Goal: Navigation & Orientation: Understand site structure

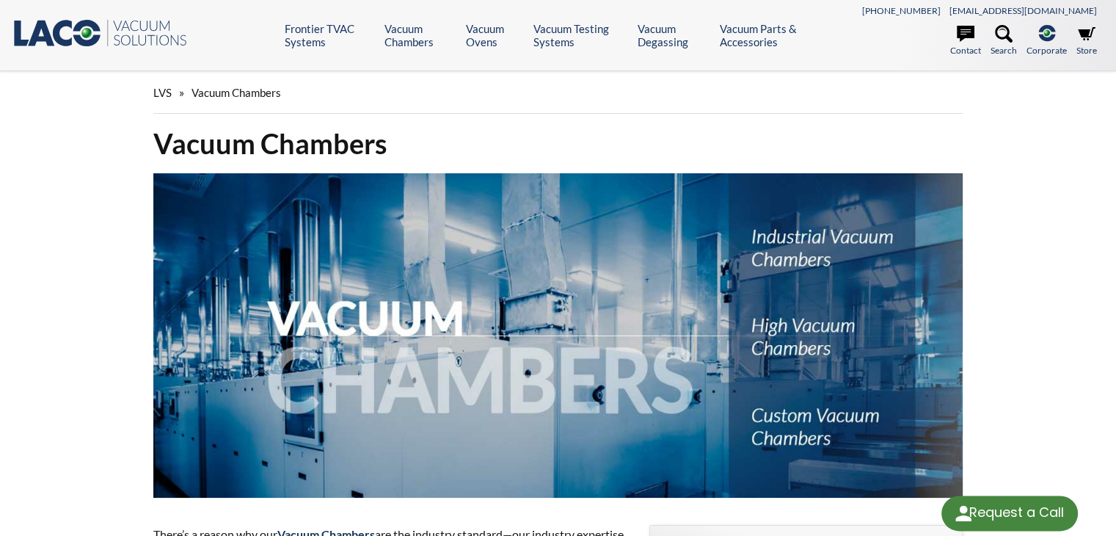
select select "Language Translate Widget"
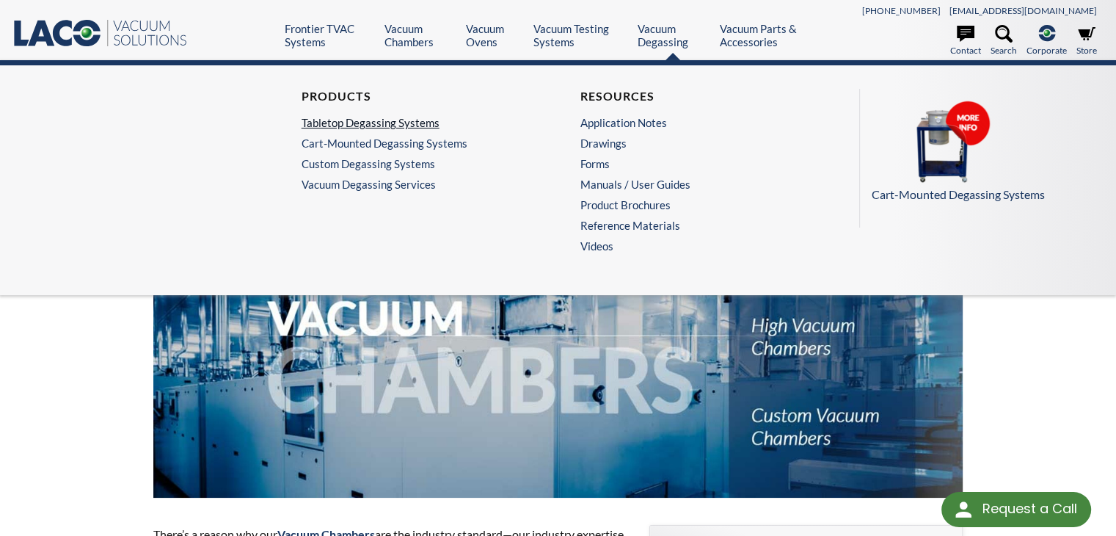
click at [405, 122] on link "Tabletop Degassing Systems" at bounding box center [415, 122] width 227 height 13
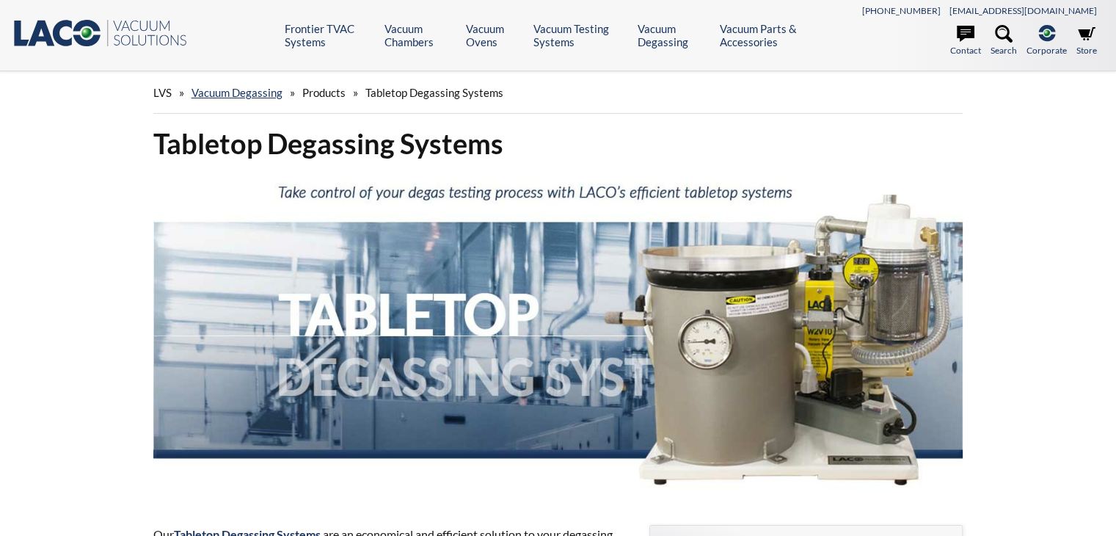
select select "Language Translate Widget"
click at [961, 42] on icon at bounding box center [966, 34] width 18 height 18
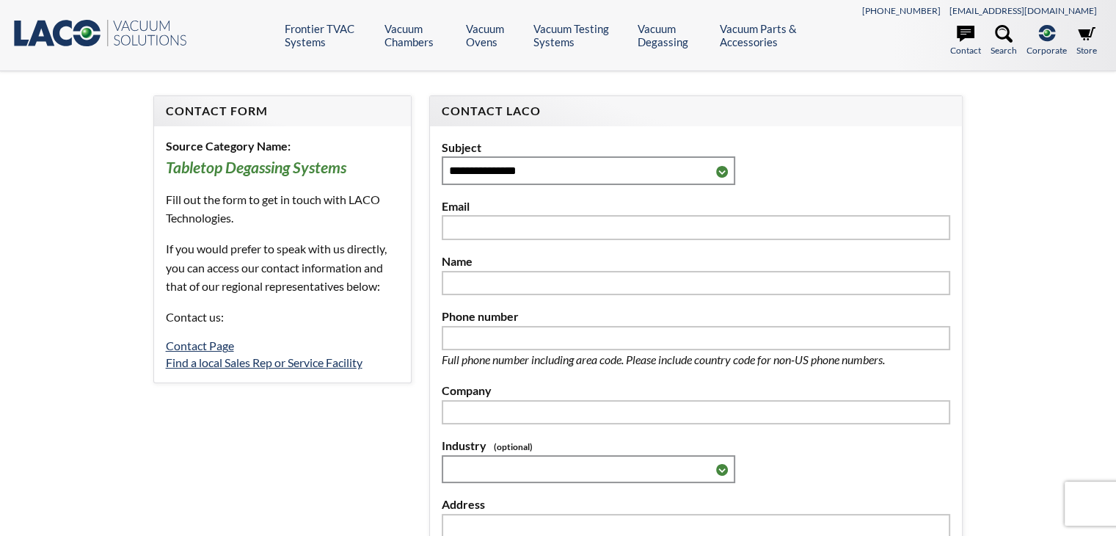
select select "Language Translate Widget"
drag, startPoint x: 1127, startPoint y: 76, endPoint x: 1125, endPoint y: -64, distance: 140.2
click at [1116, 0] on html "Request a Call Request a Call <- Close Frontier TVAC Systems -> <- Close Fronti…" at bounding box center [558, 268] width 1116 height 536
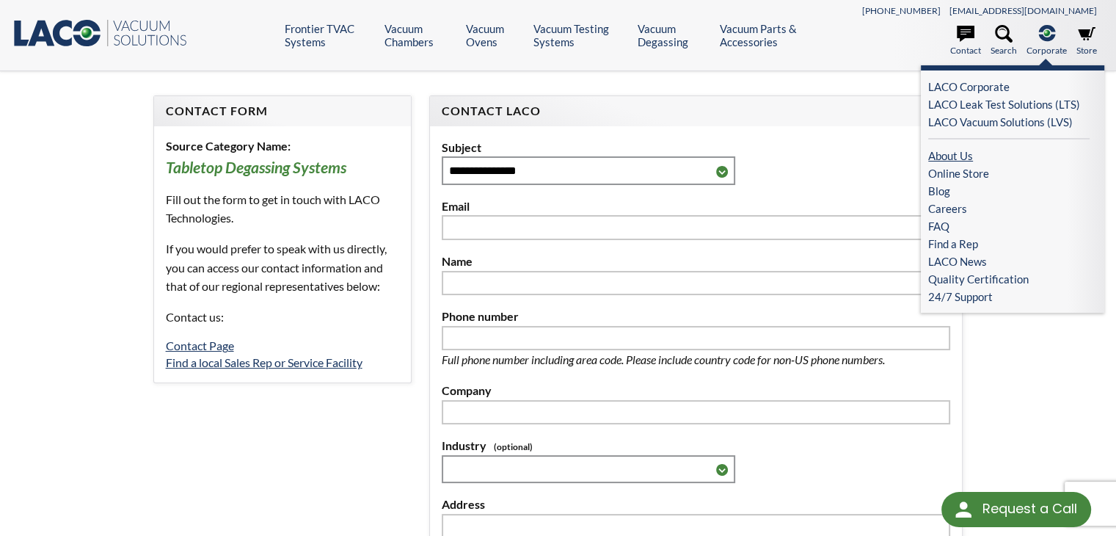
click at [948, 156] on link "About Us" at bounding box center [1008, 156] width 161 height 18
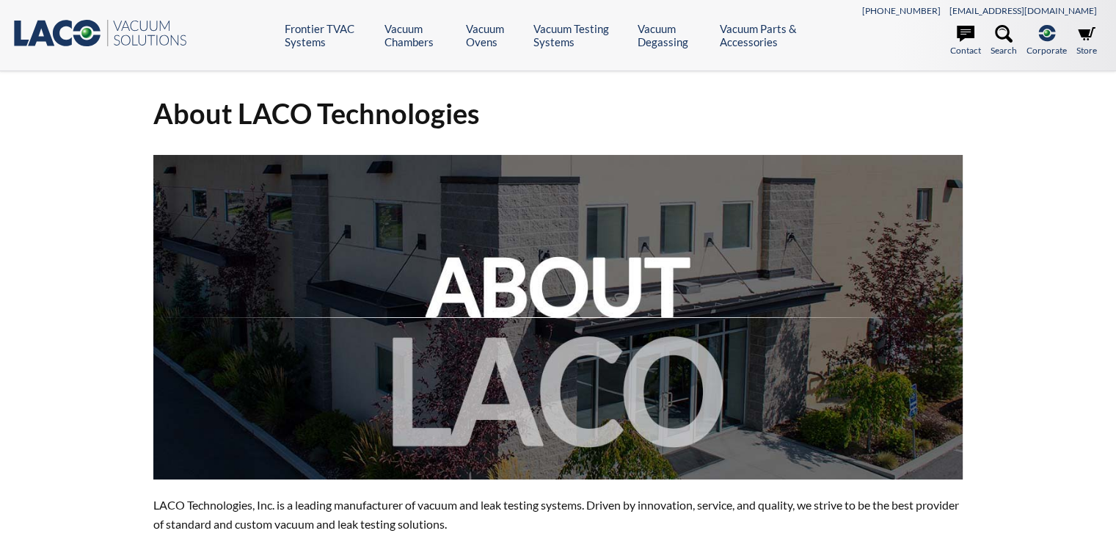
select select "Language Translate Widget"
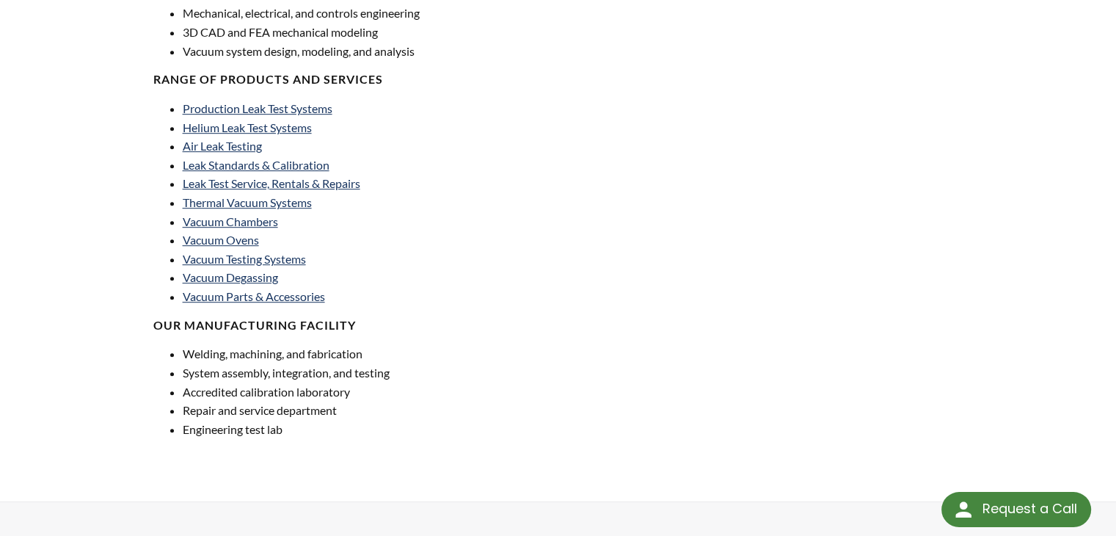
scroll to position [879, 0]
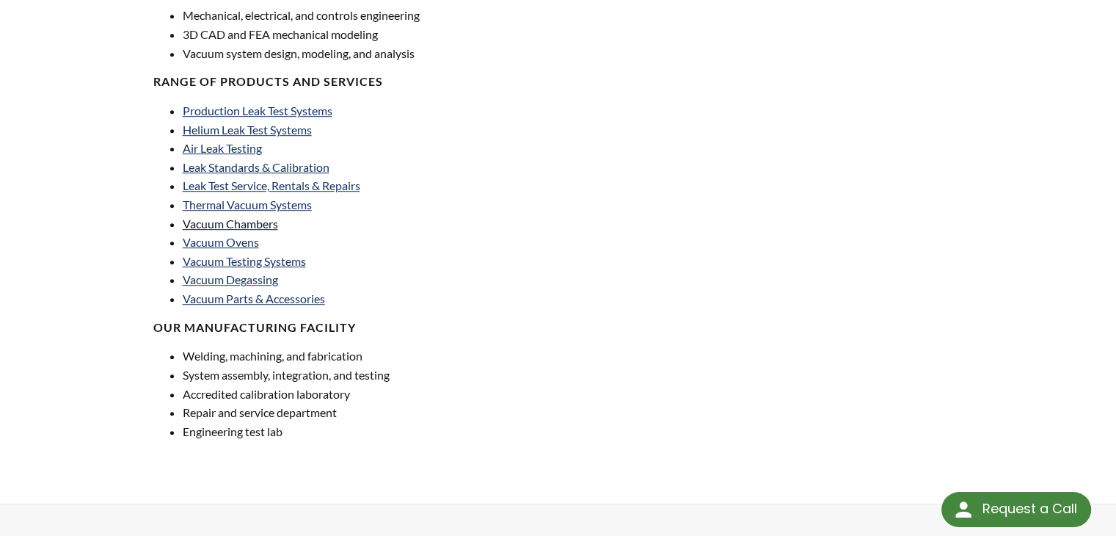
click at [257, 218] on link "Vacuum Chambers" at bounding box center [230, 224] width 95 height 14
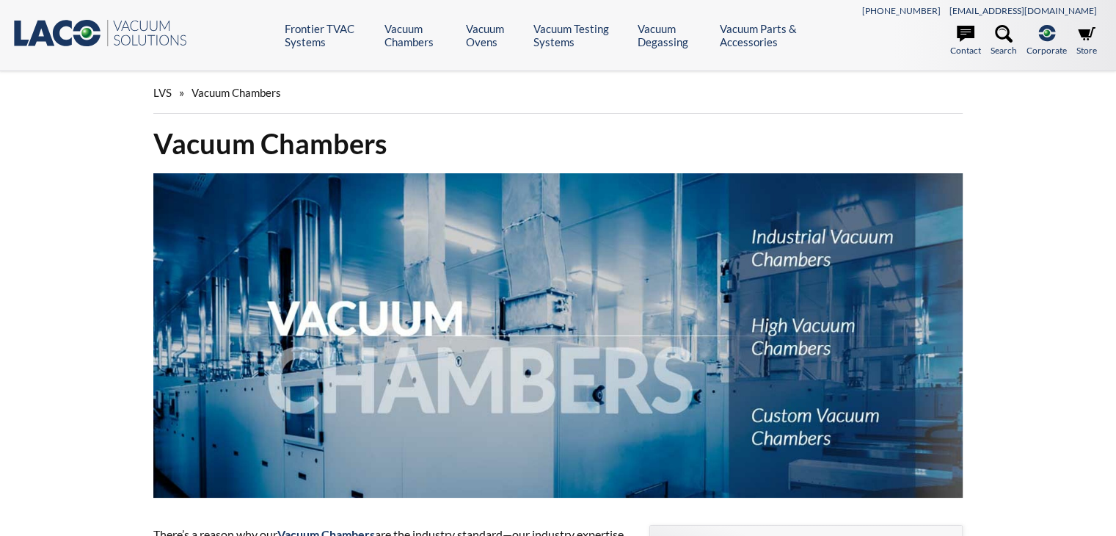
select select "Language Translate Widget"
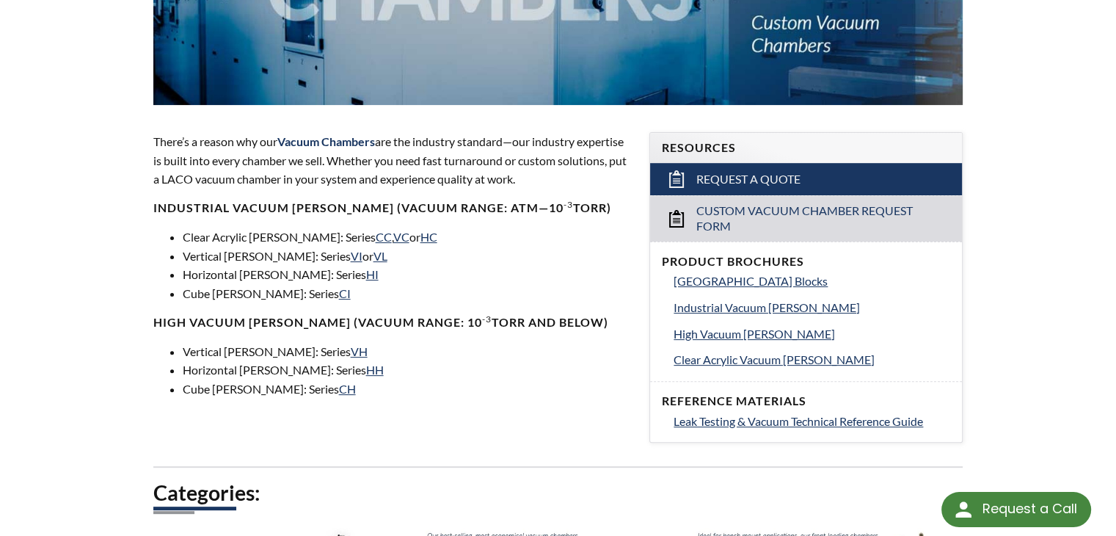
scroll to position [394, 0]
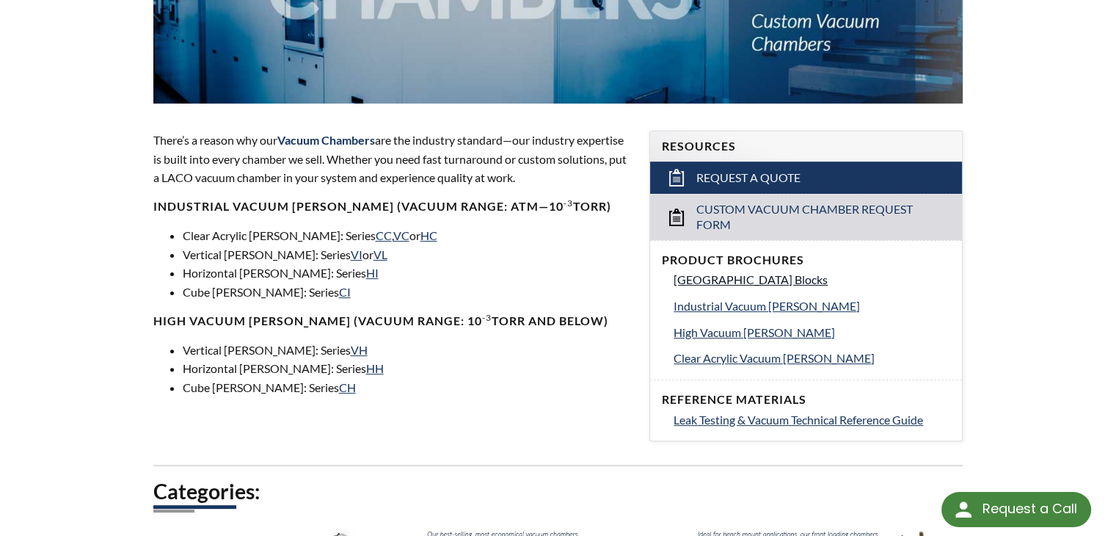
click at [805, 277] on span "Vacuum Chamber Building Blocks" at bounding box center [751, 279] width 154 height 14
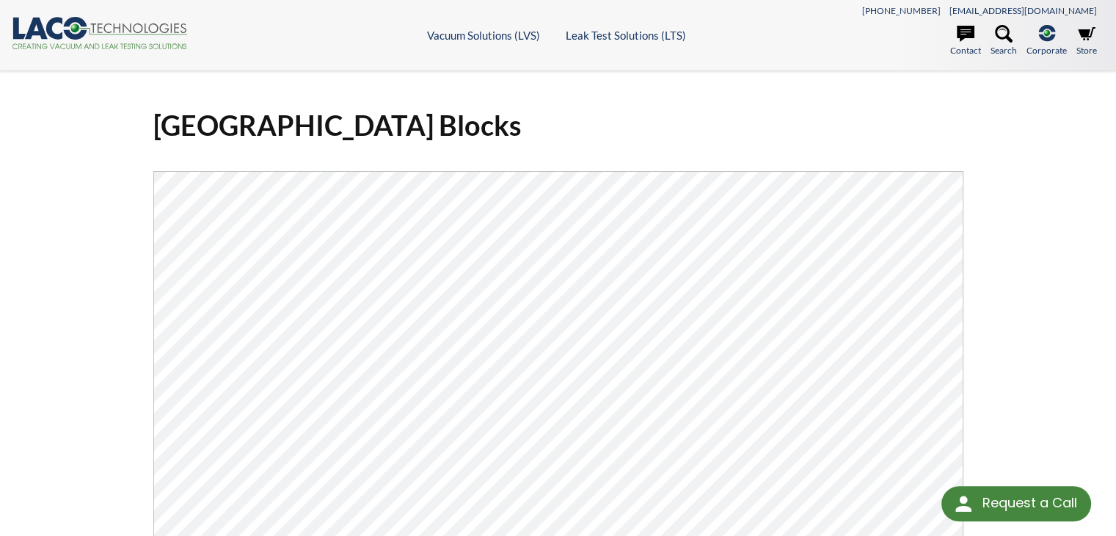
select select "Language Translate Widget"
click at [118, 26] on icon ".cls-1{fill:#193661;}.cls-2{fill:#58595b;}.cls-3{fill:url(#radial-gradient);}.c…" at bounding box center [100, 33] width 176 height 32
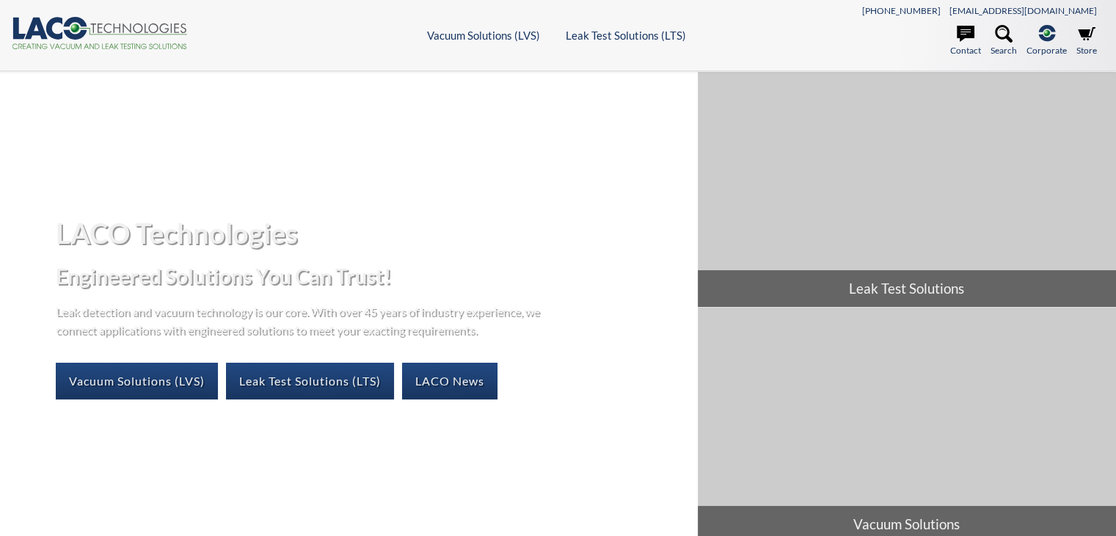
select select "Language Translate Widget"
